Goal: Find specific page/section: Find specific page/section

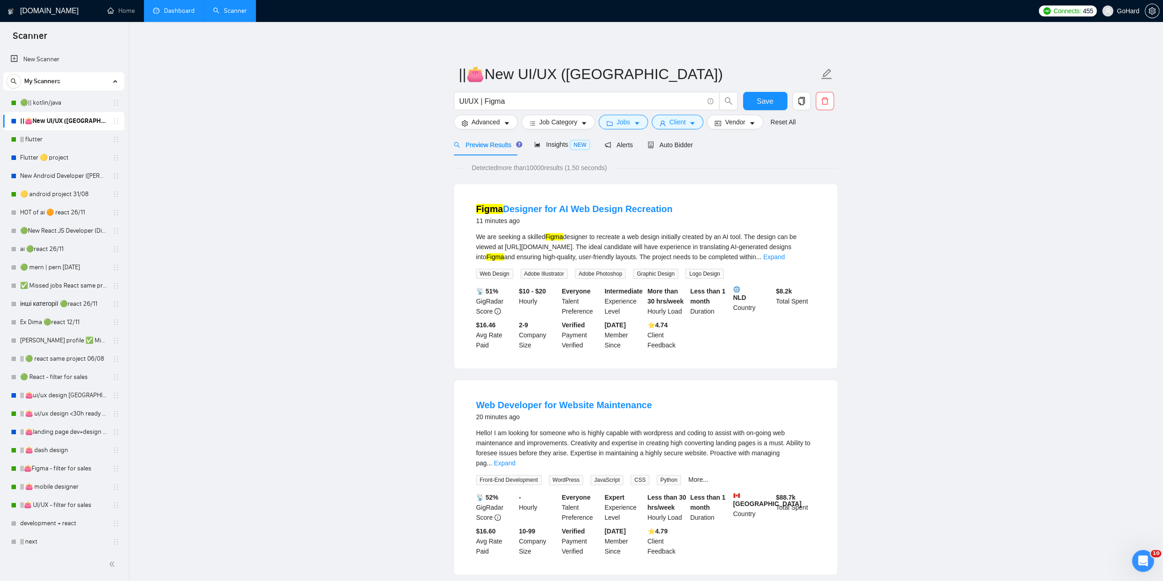
click at [180, 13] on link "Dashboard" at bounding box center [174, 11] width 42 height 8
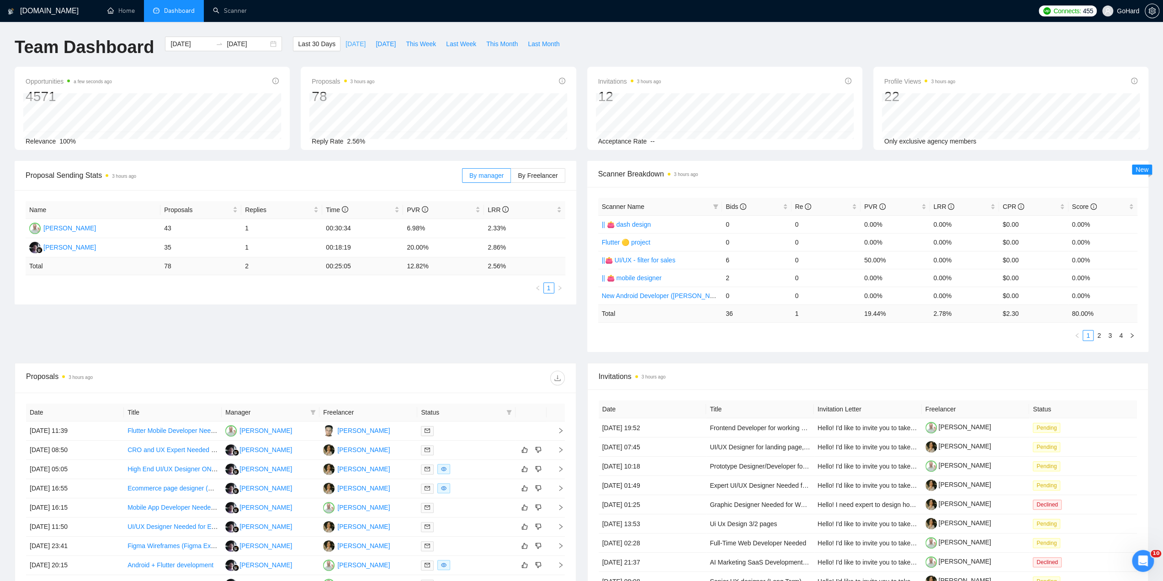
click at [346, 40] on span "Today" at bounding box center [356, 44] width 20 height 10
type input "2025-09-01"
